Goal: Obtain resource: Obtain resource

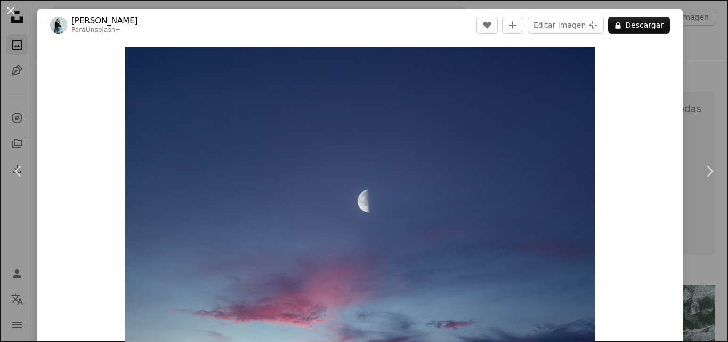
scroll to position [389, 0]
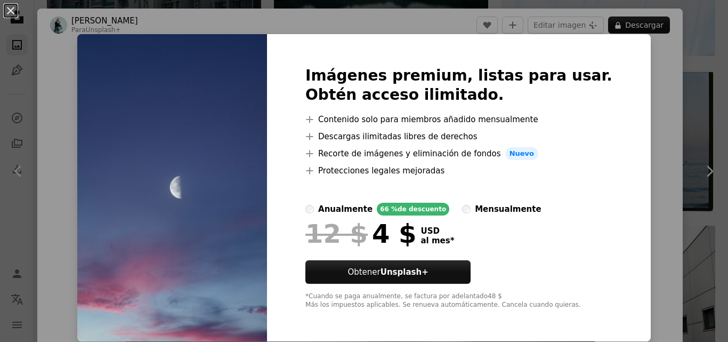
click at [618, 58] on div "An X shape Imágenes premium, listas para usar. Obtén acceso ilimitado. A plus s…" at bounding box center [364, 171] width 728 height 342
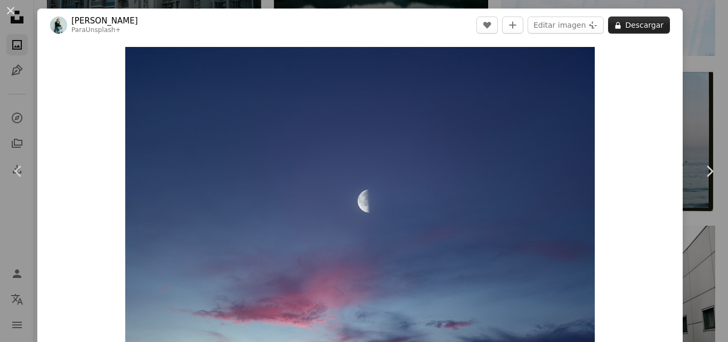
click at [635, 22] on button "A lock Descargar" at bounding box center [639, 25] width 62 height 17
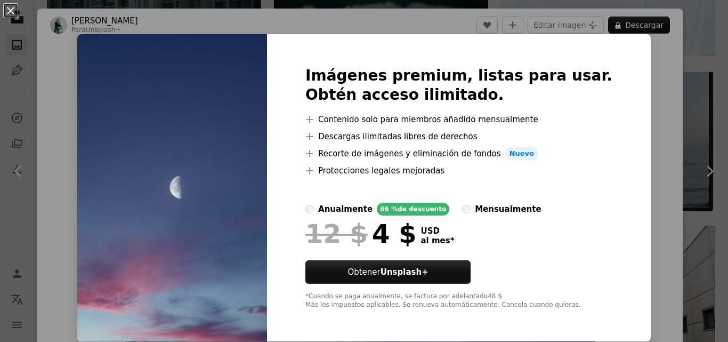
click at [257, 171] on img at bounding box center [172, 187] width 190 height 307
click at [215, 110] on img at bounding box center [172, 187] width 190 height 307
click at [675, 148] on div "An X shape Imágenes premium, listas para usar. Obtén acceso ilimitado. A plus s…" at bounding box center [364, 171] width 728 height 342
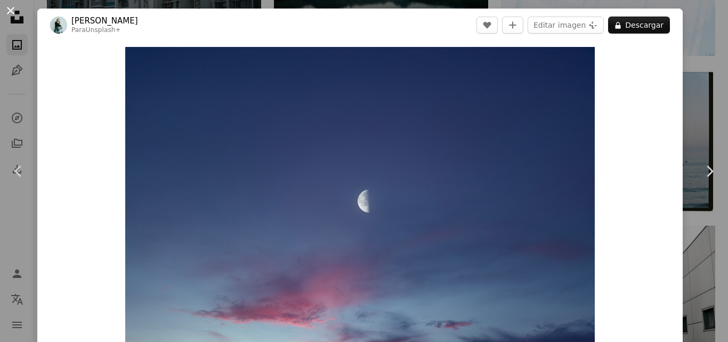
click at [7, 10] on button "An X shape" at bounding box center [10, 10] width 13 height 13
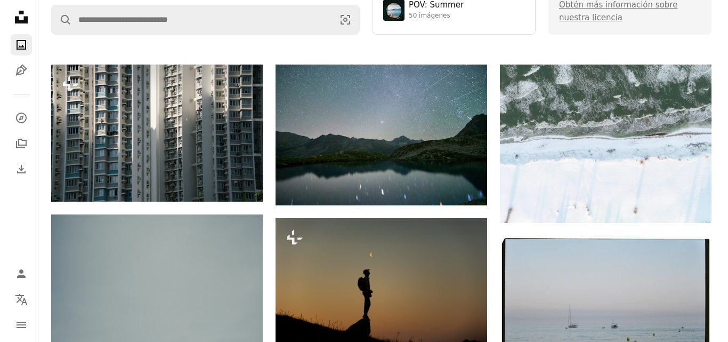
scroll to position [224, 0]
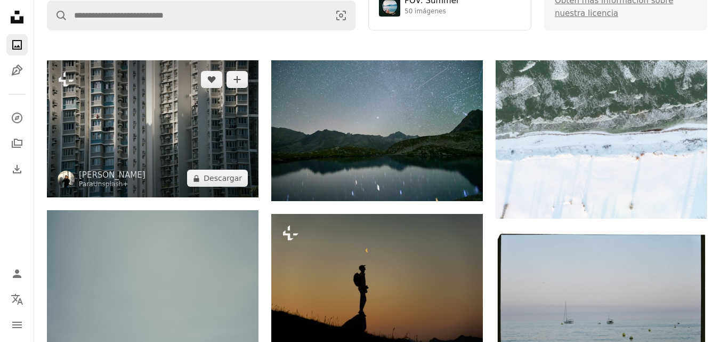
click at [181, 112] on img at bounding box center [153, 128] width 212 height 137
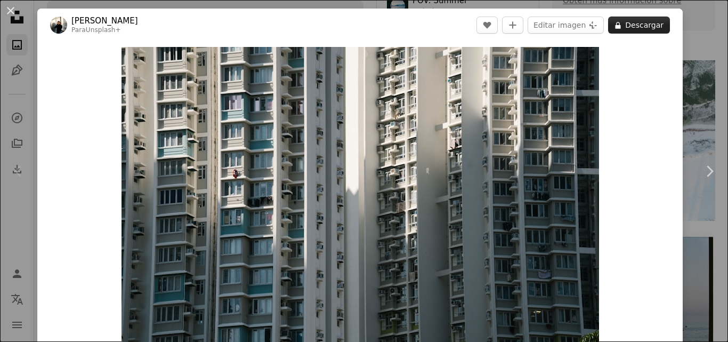
click at [636, 25] on button "A lock Descargar" at bounding box center [639, 25] width 62 height 17
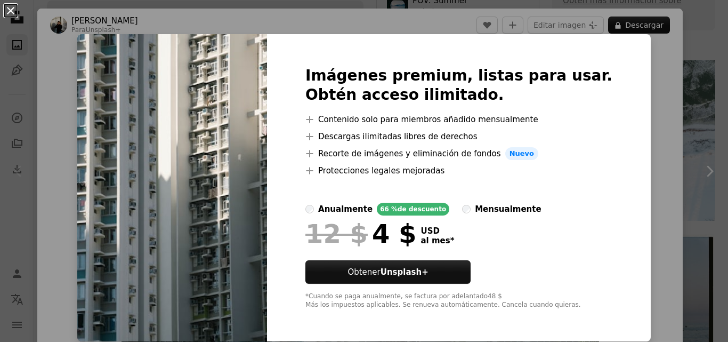
click at [14, 9] on button "An X shape" at bounding box center [10, 10] width 13 height 13
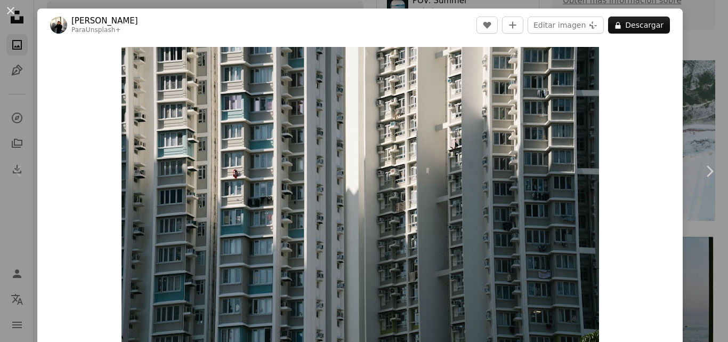
click at [14, 9] on button "An X shape" at bounding box center [10, 10] width 13 height 13
